Goal: Find specific page/section: Find specific page/section

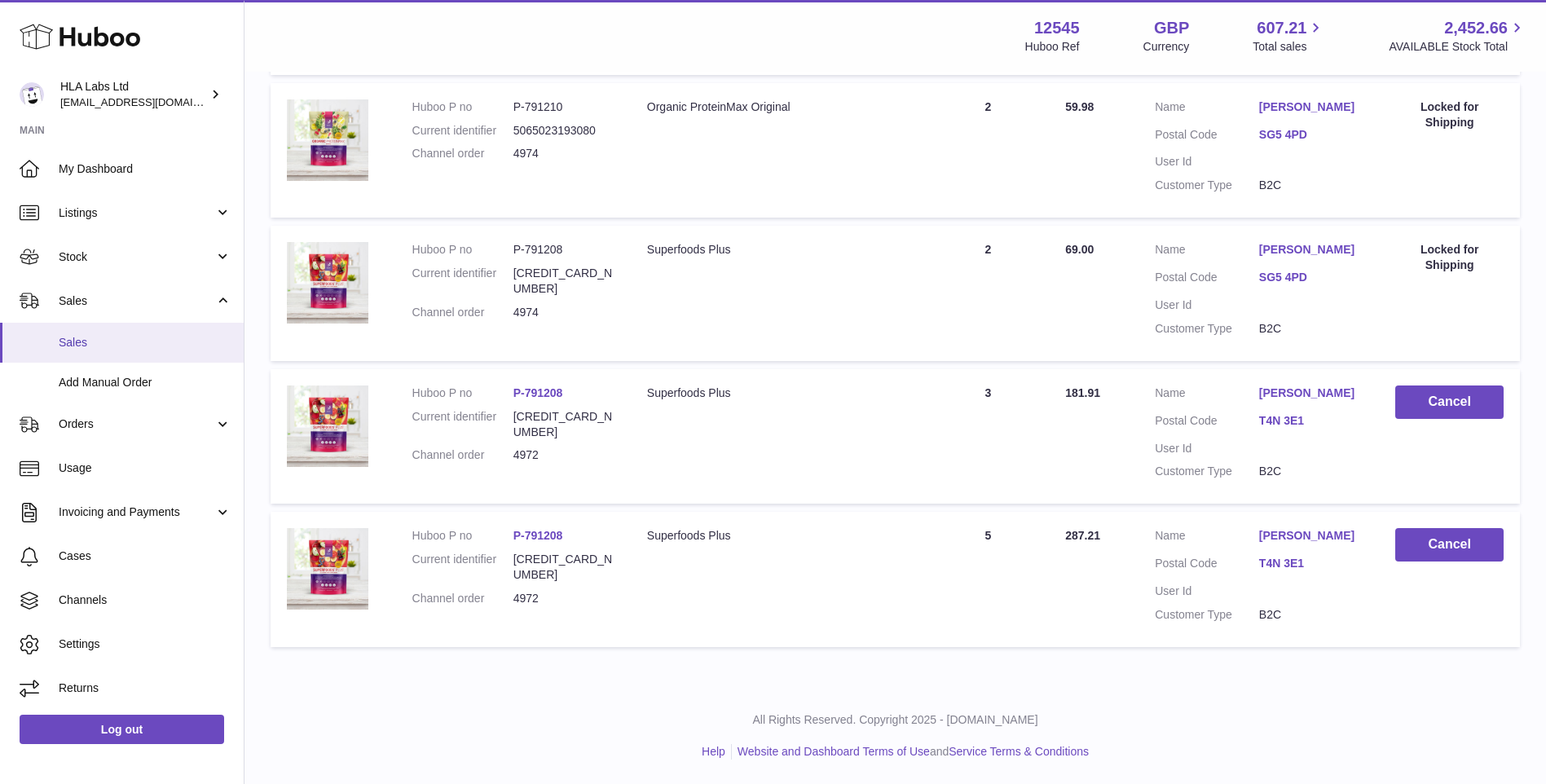
click at [99, 344] on span "Sales" at bounding box center [145, 343] width 172 height 15
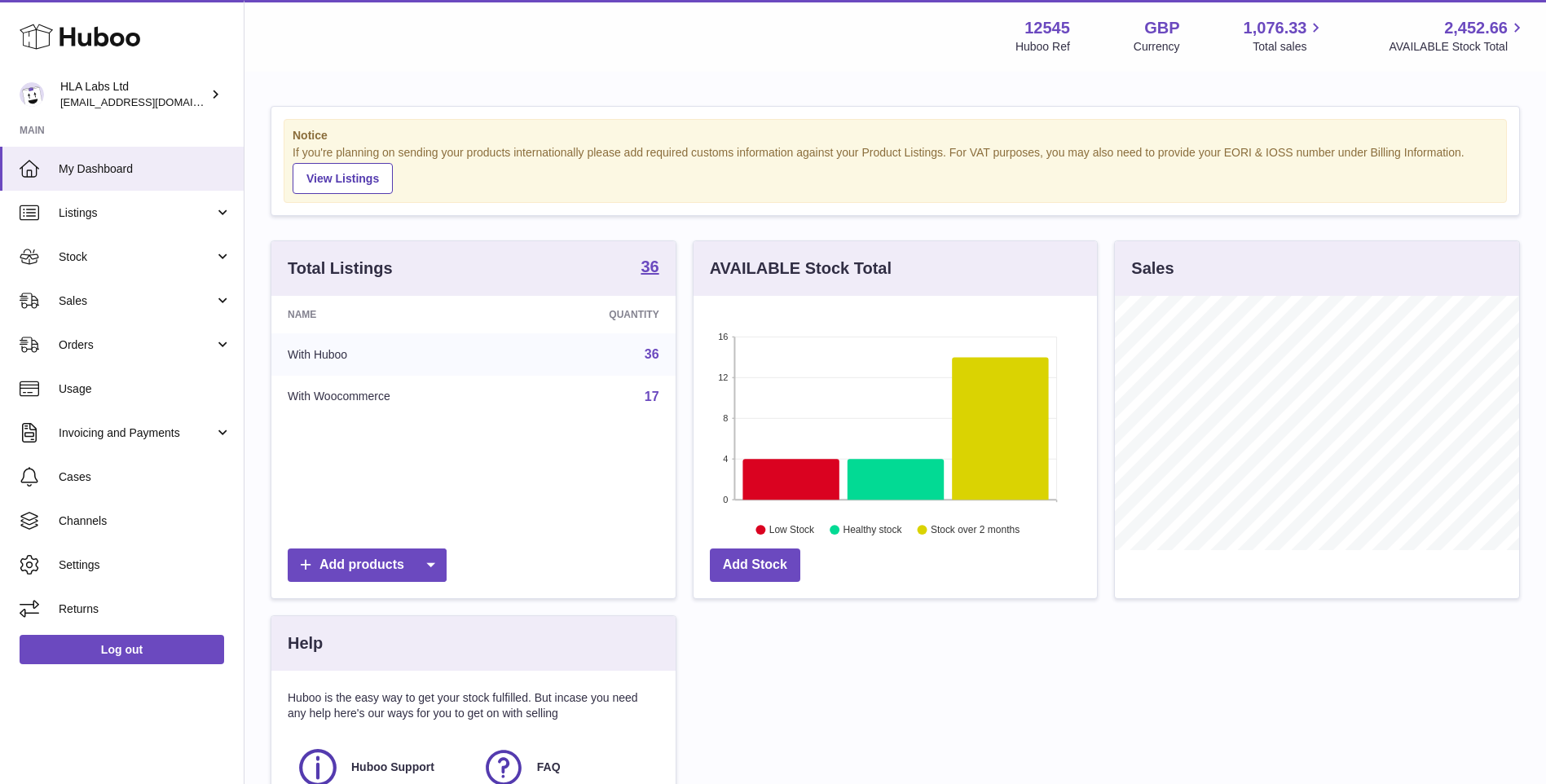
scroll to position [254, 404]
click at [87, 299] on span "Sales" at bounding box center [137, 301] width 155 height 15
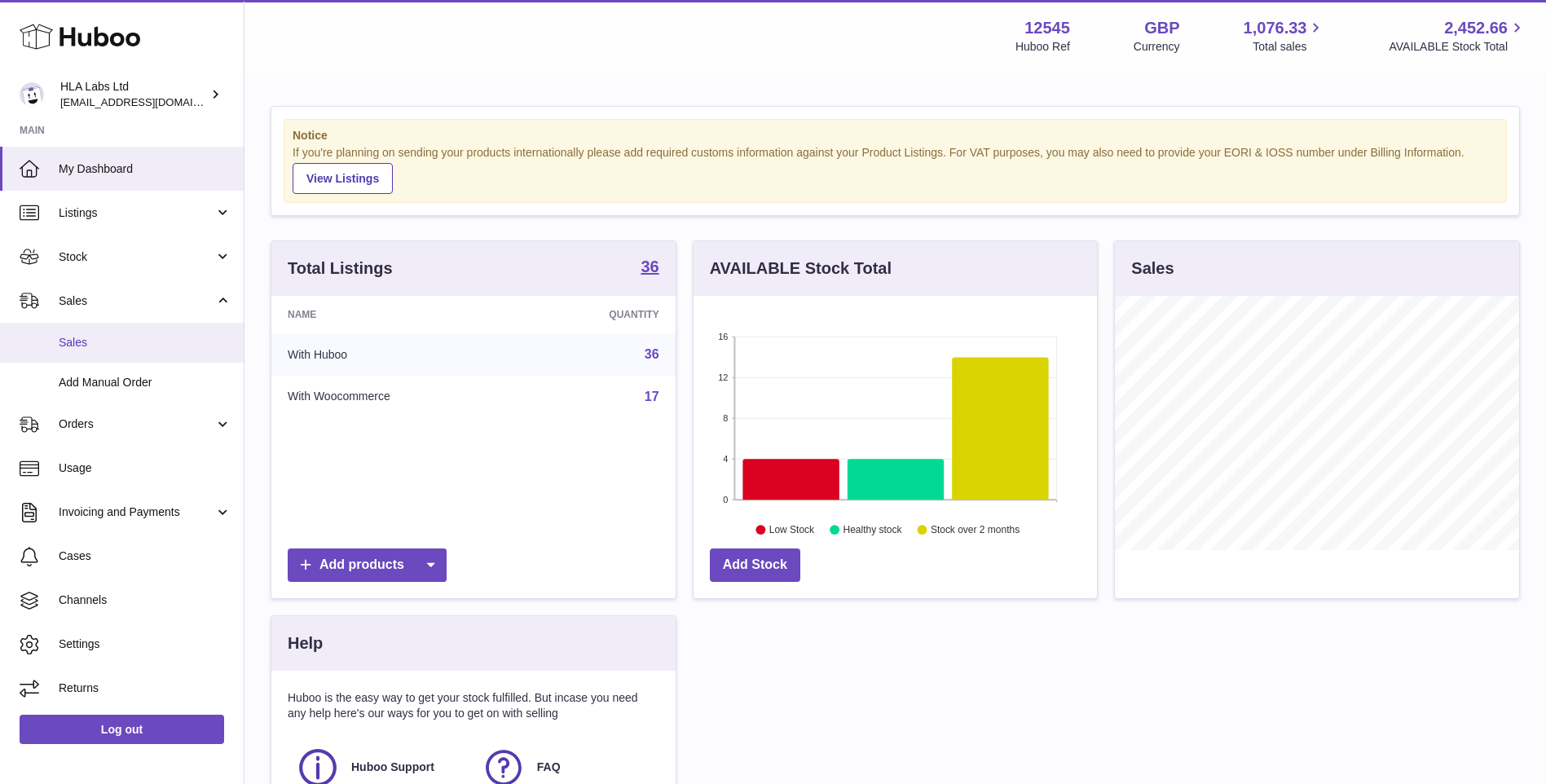
click at [82, 351] on link "Sales" at bounding box center [122, 342] width 244 height 40
